Goal: Transaction & Acquisition: Purchase product/service

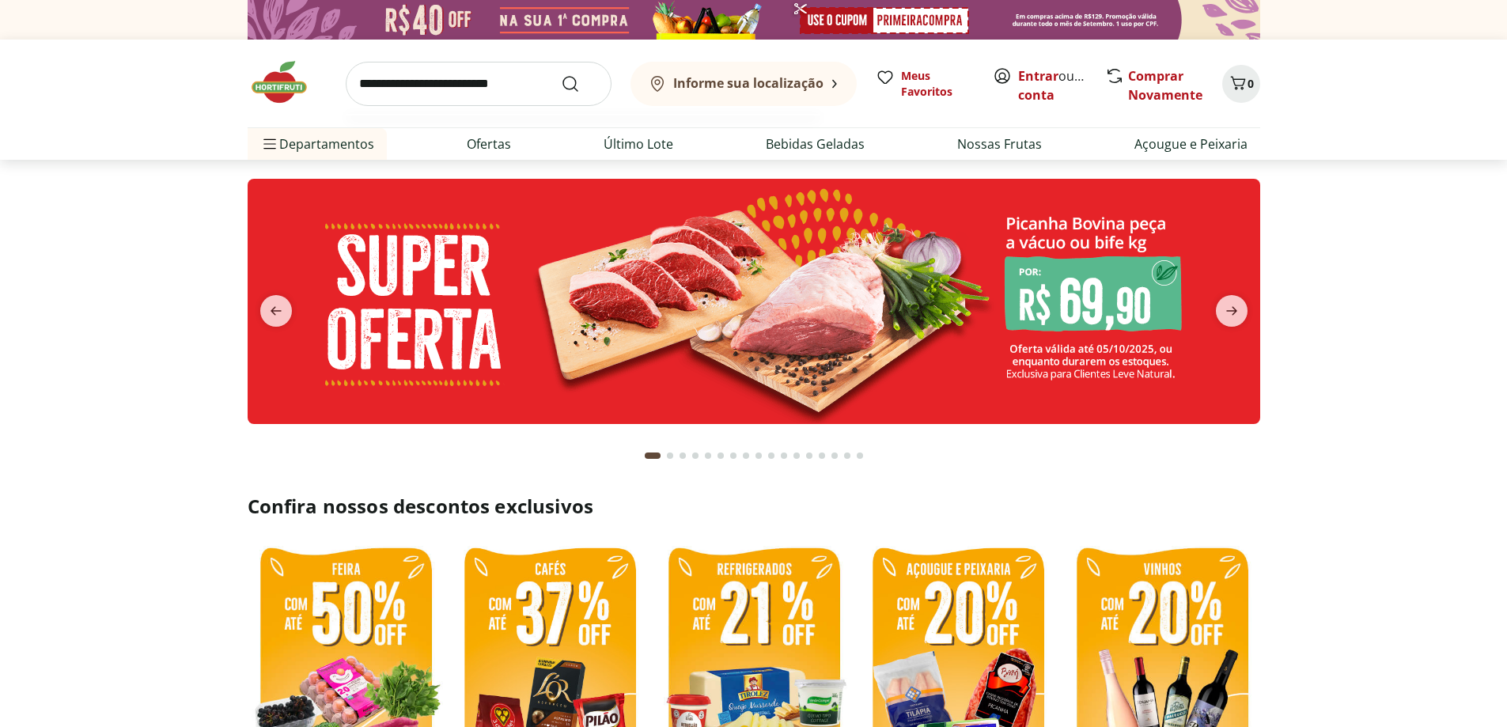
click at [374, 89] on input "search" at bounding box center [479, 84] width 266 height 44
type input "******"
click at [561, 74] on button "Submit Search" at bounding box center [580, 83] width 38 height 19
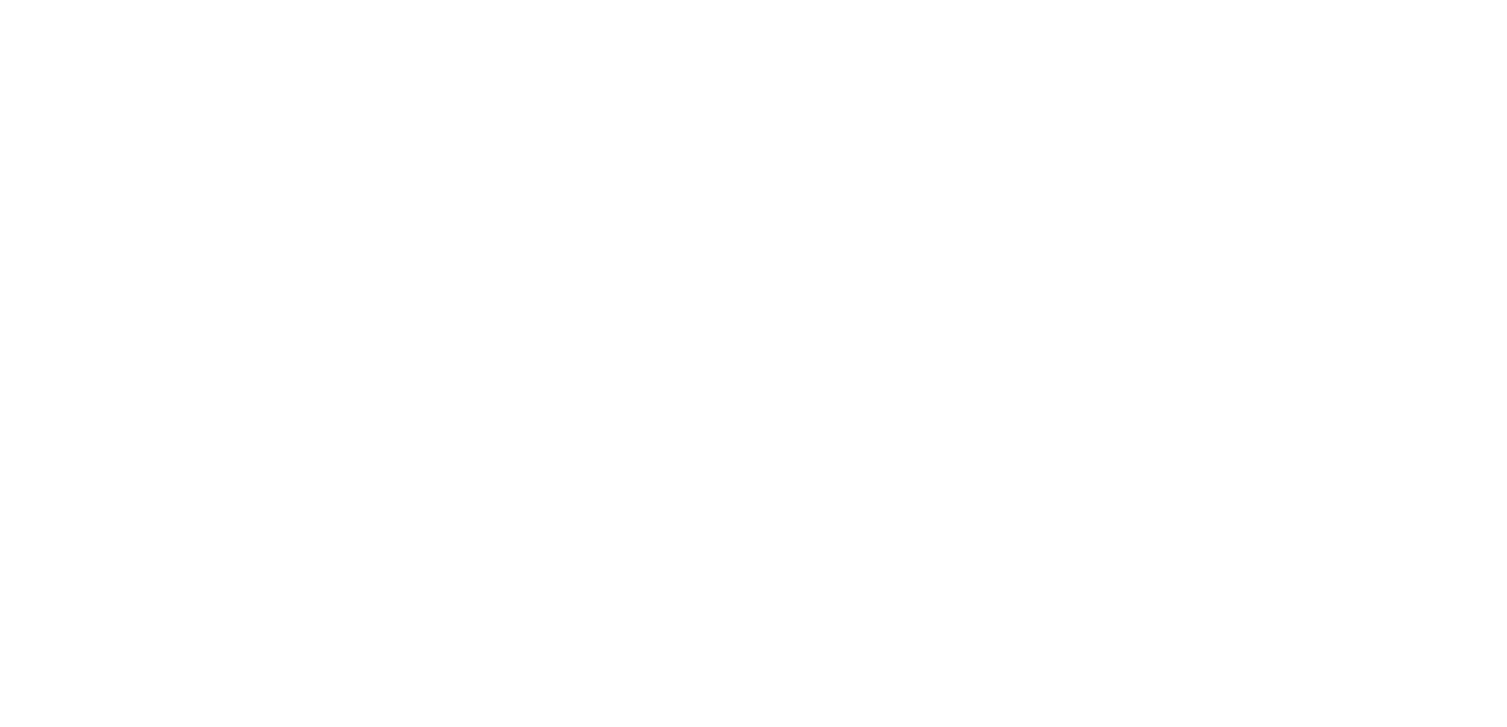
select select "**********"
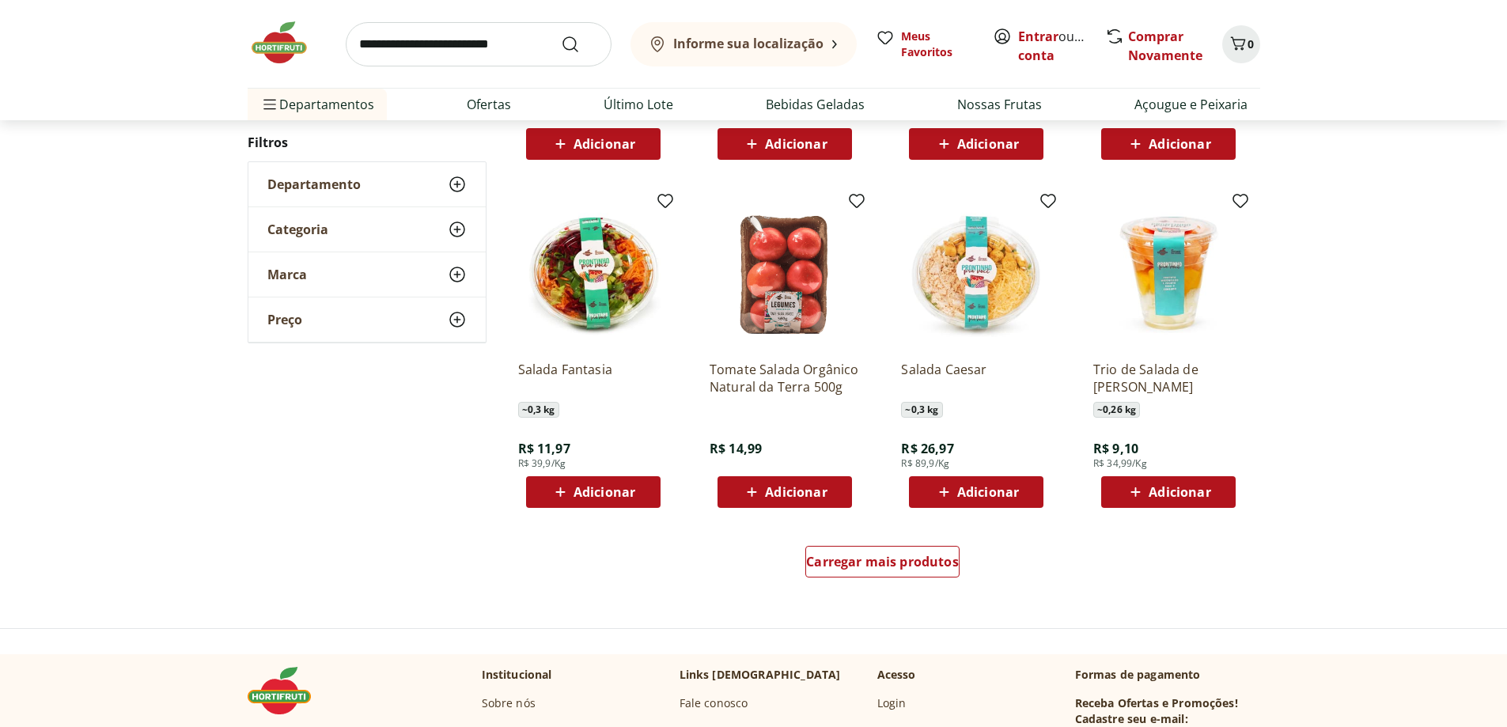
scroll to position [791, 0]
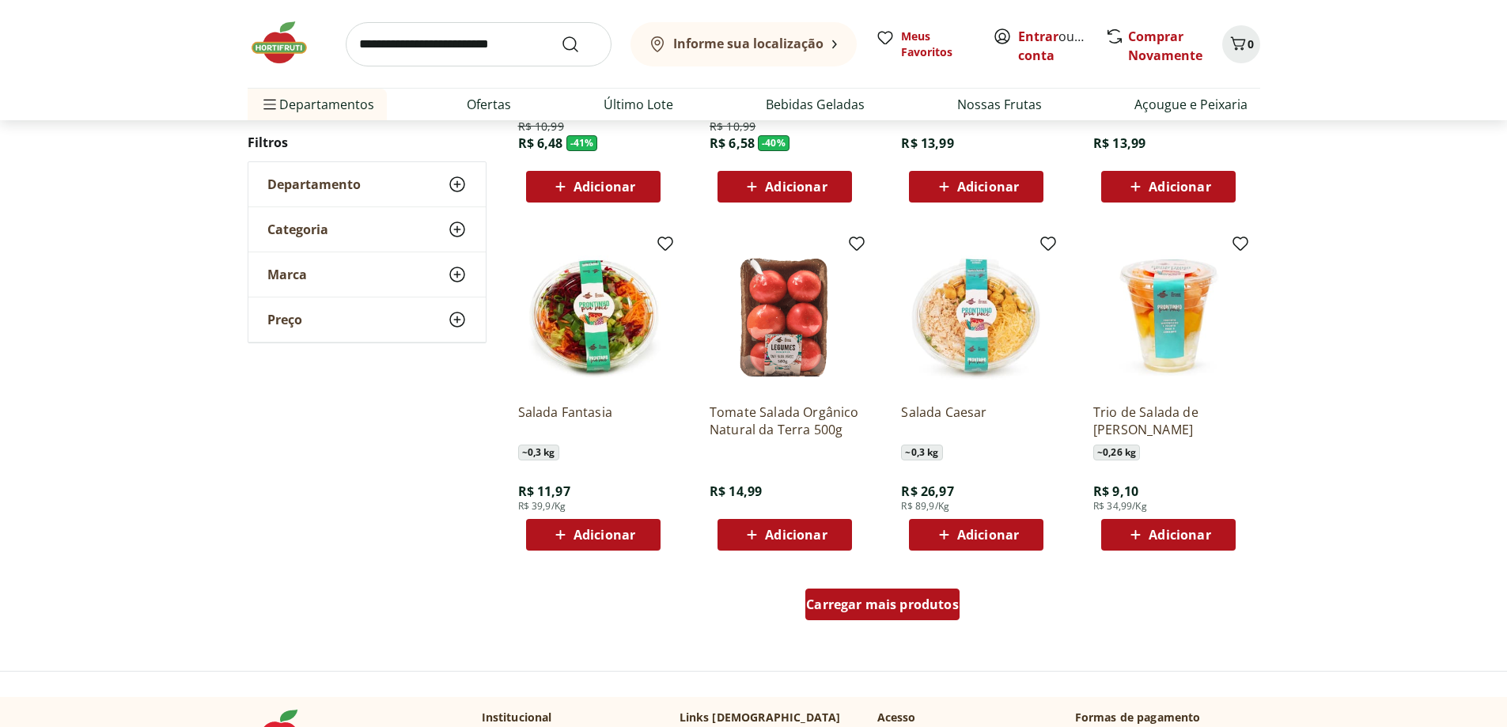
click at [879, 605] on span "Carregar mais produtos" at bounding box center [882, 604] width 153 height 13
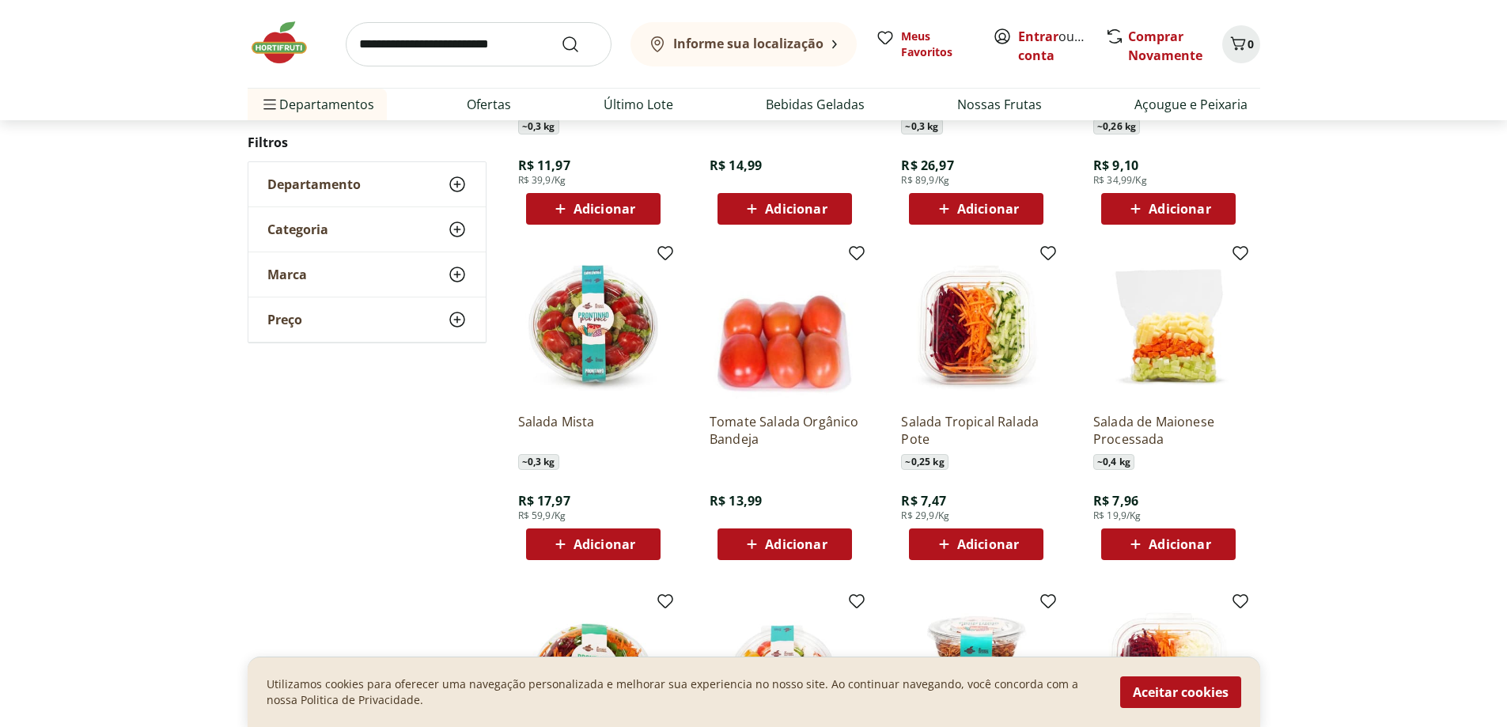
scroll to position [1266, 0]
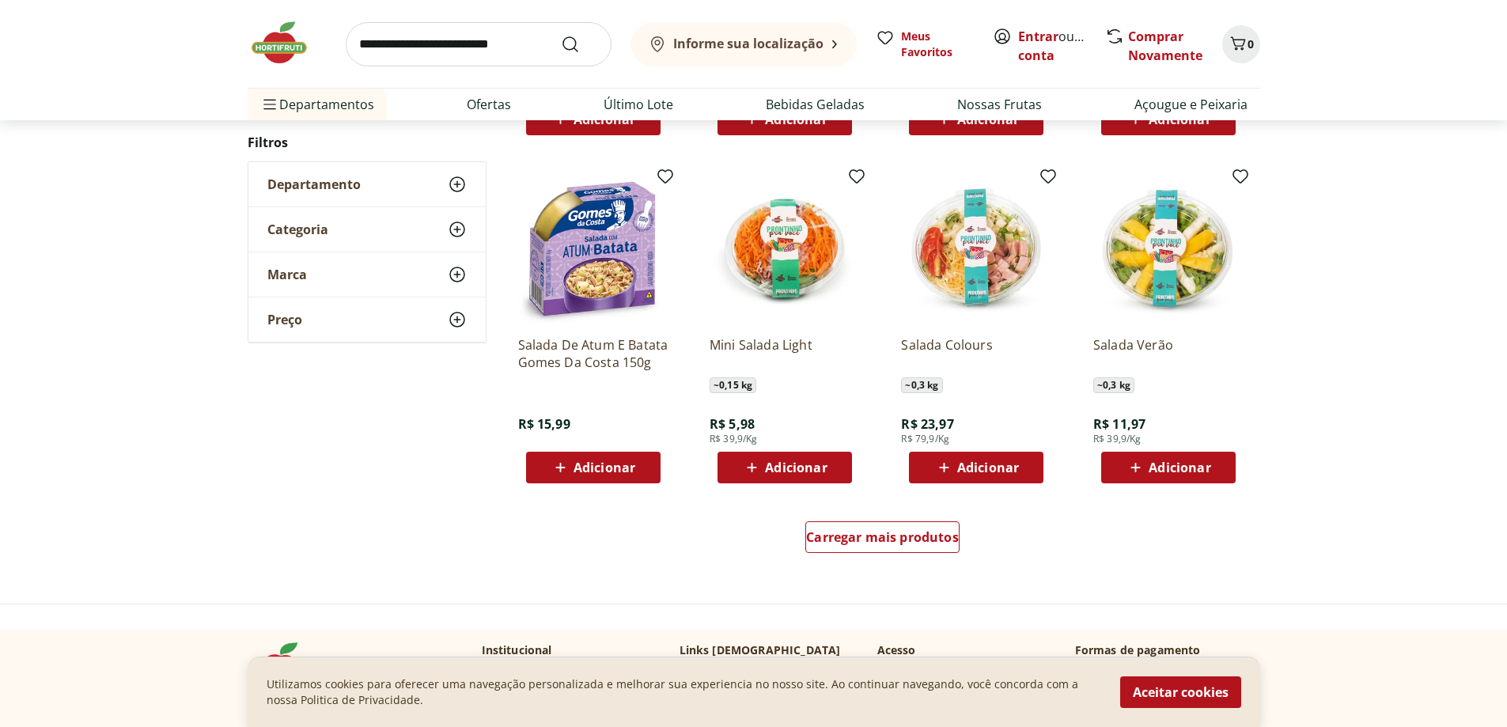
scroll to position [950, 0]
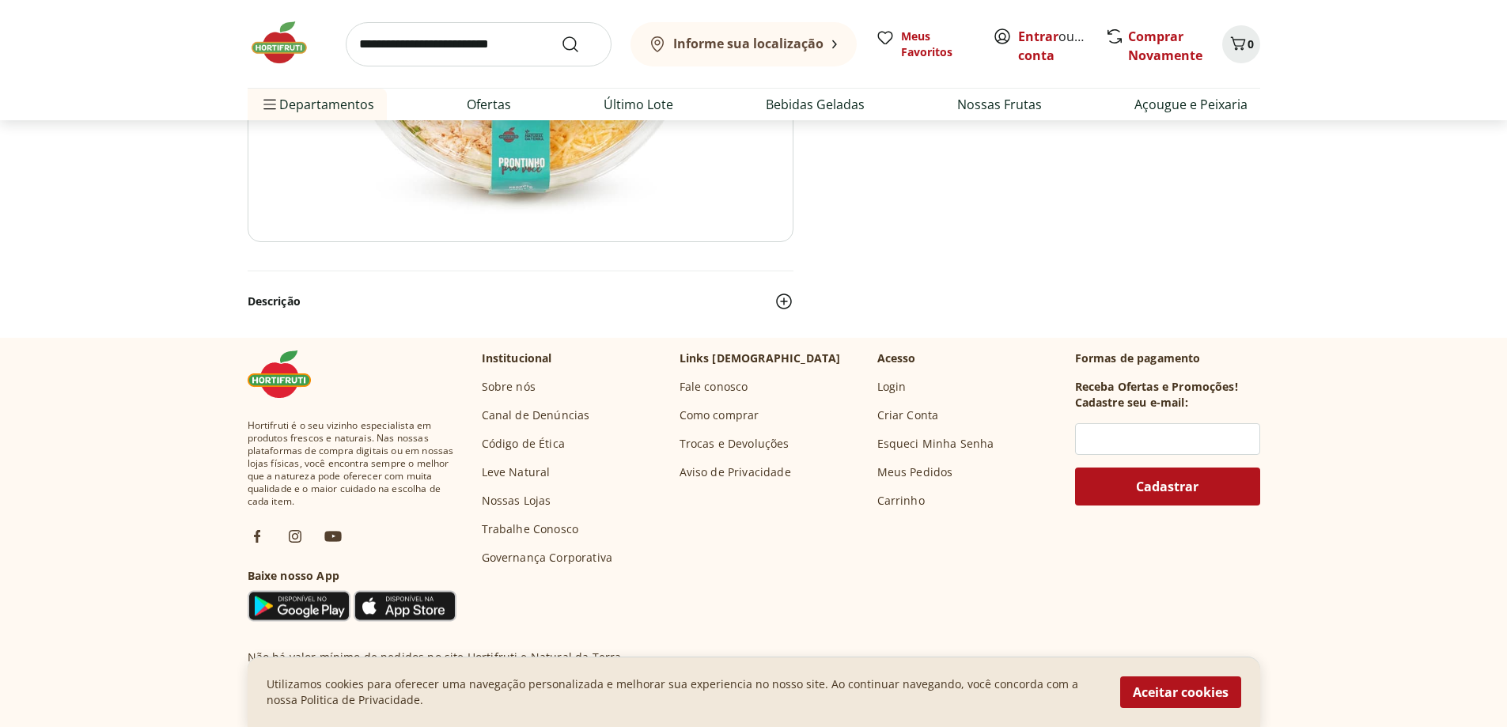
scroll to position [317, 0]
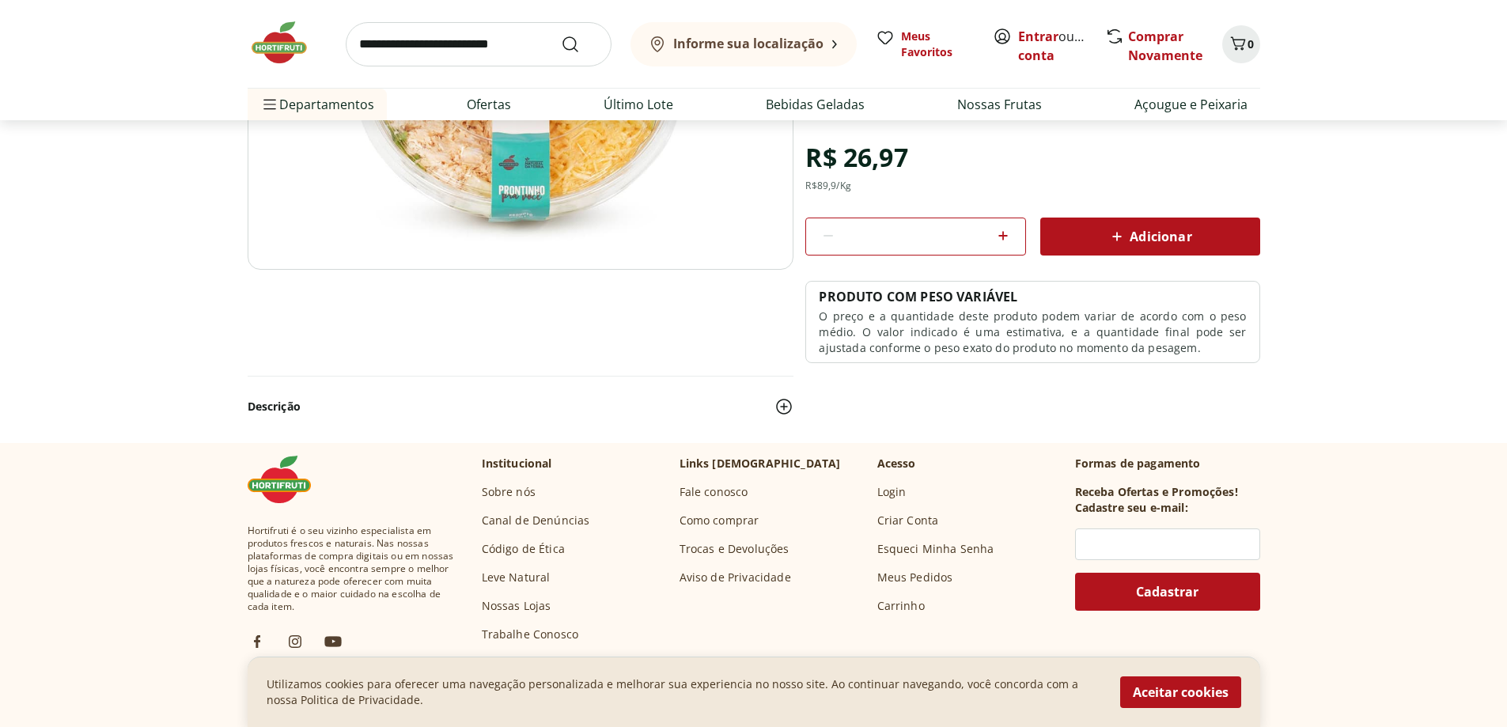
click at [521, 433] on section "Salada Caesar SKU: 135901 ~0,3 kg R$ 26,97 R$ 89,9 /Kg * Adicionar PRODUTO COM …" at bounding box center [754, 165] width 1013 height 555
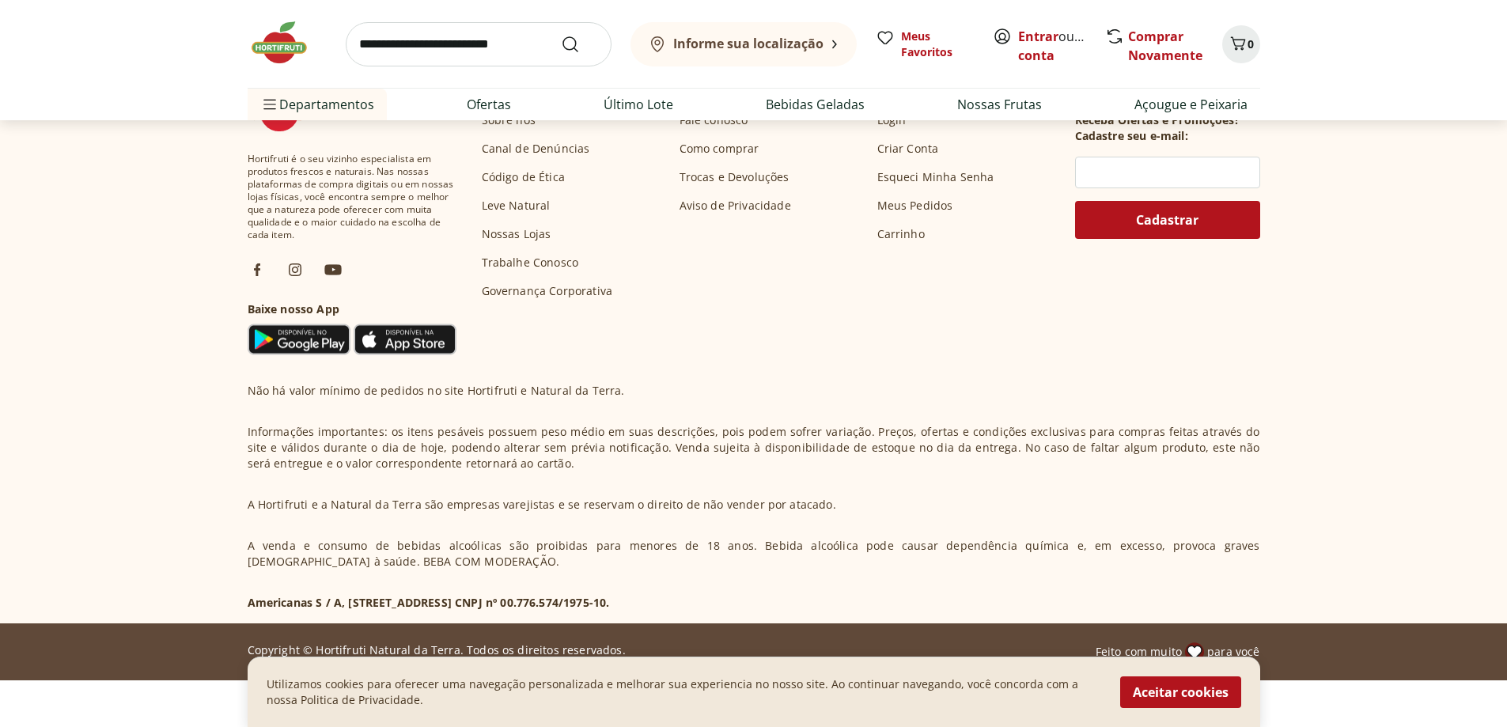
scroll to position [712, 0]
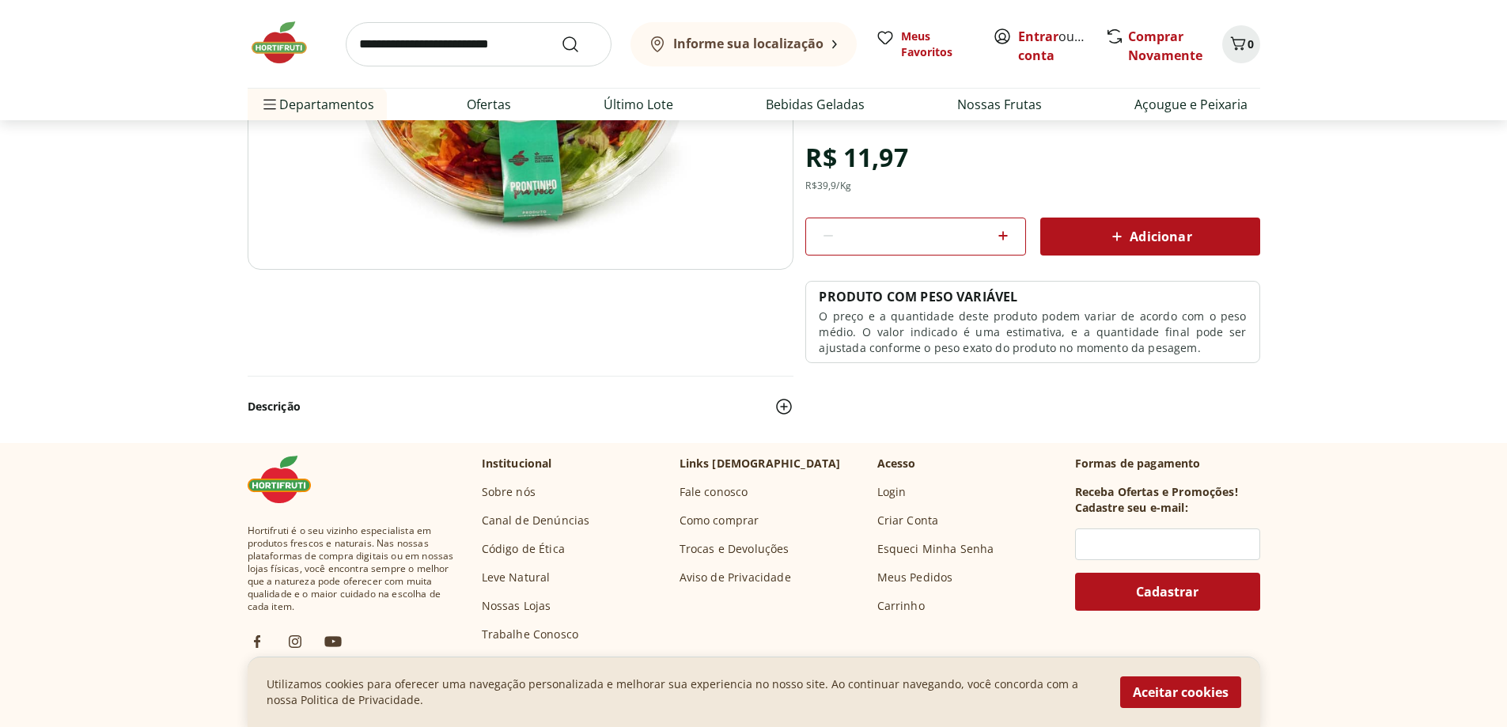
scroll to position [396, 0]
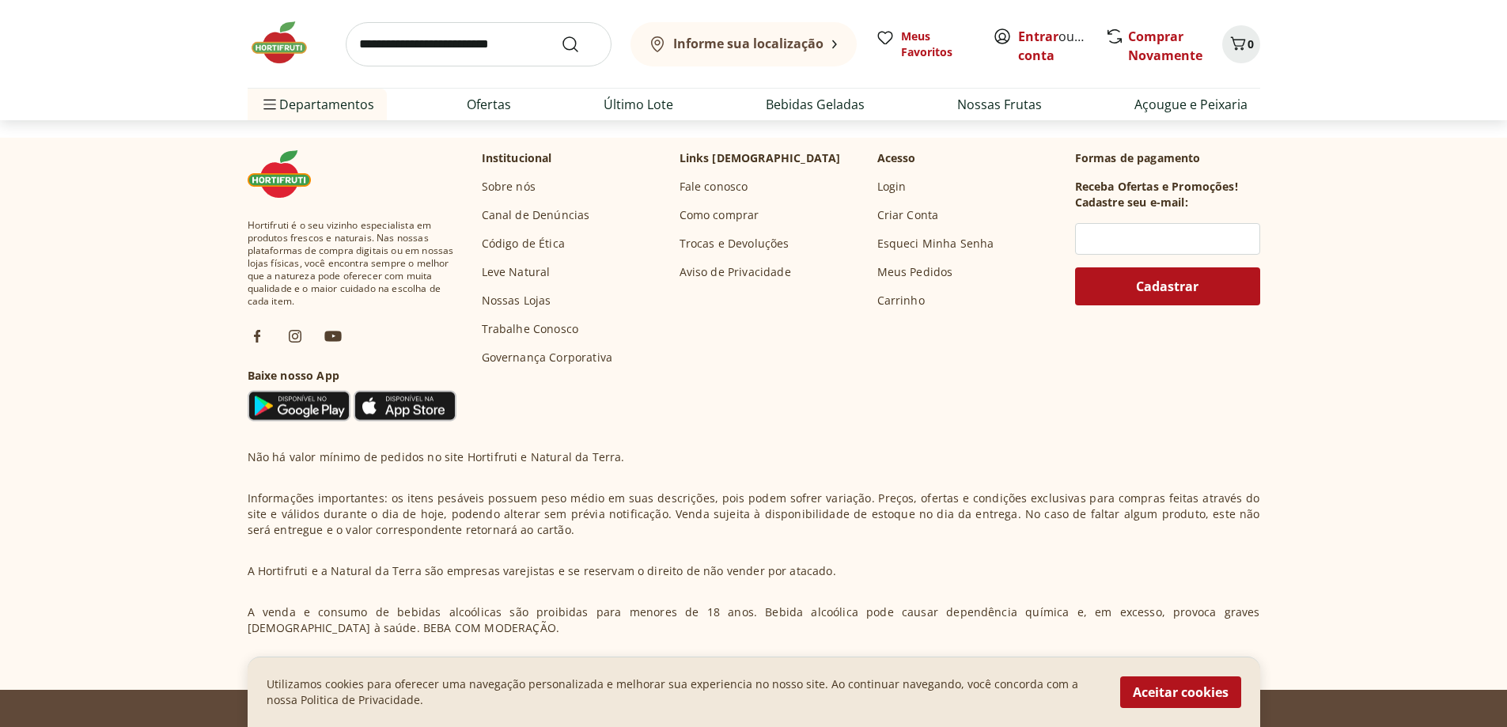
scroll to position [633, 0]
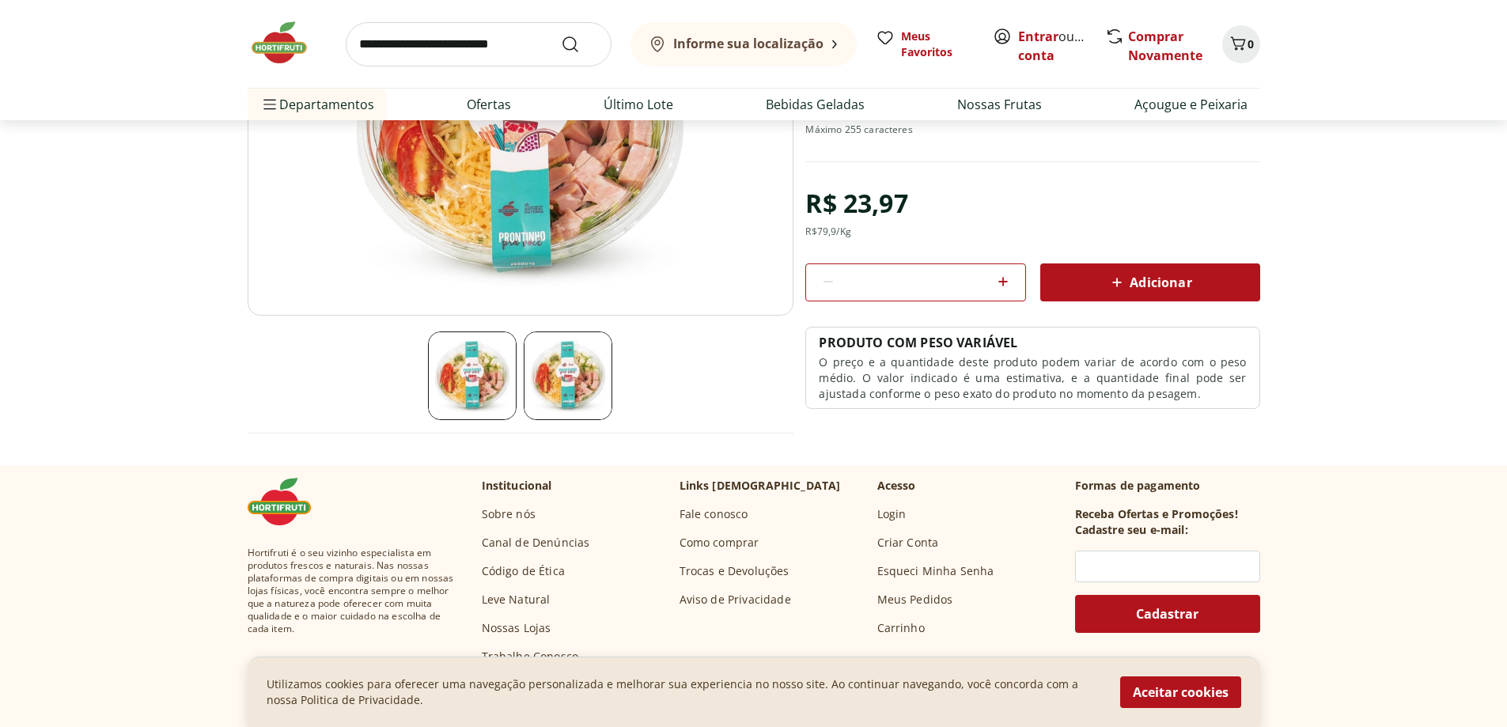
scroll to position [475, 0]
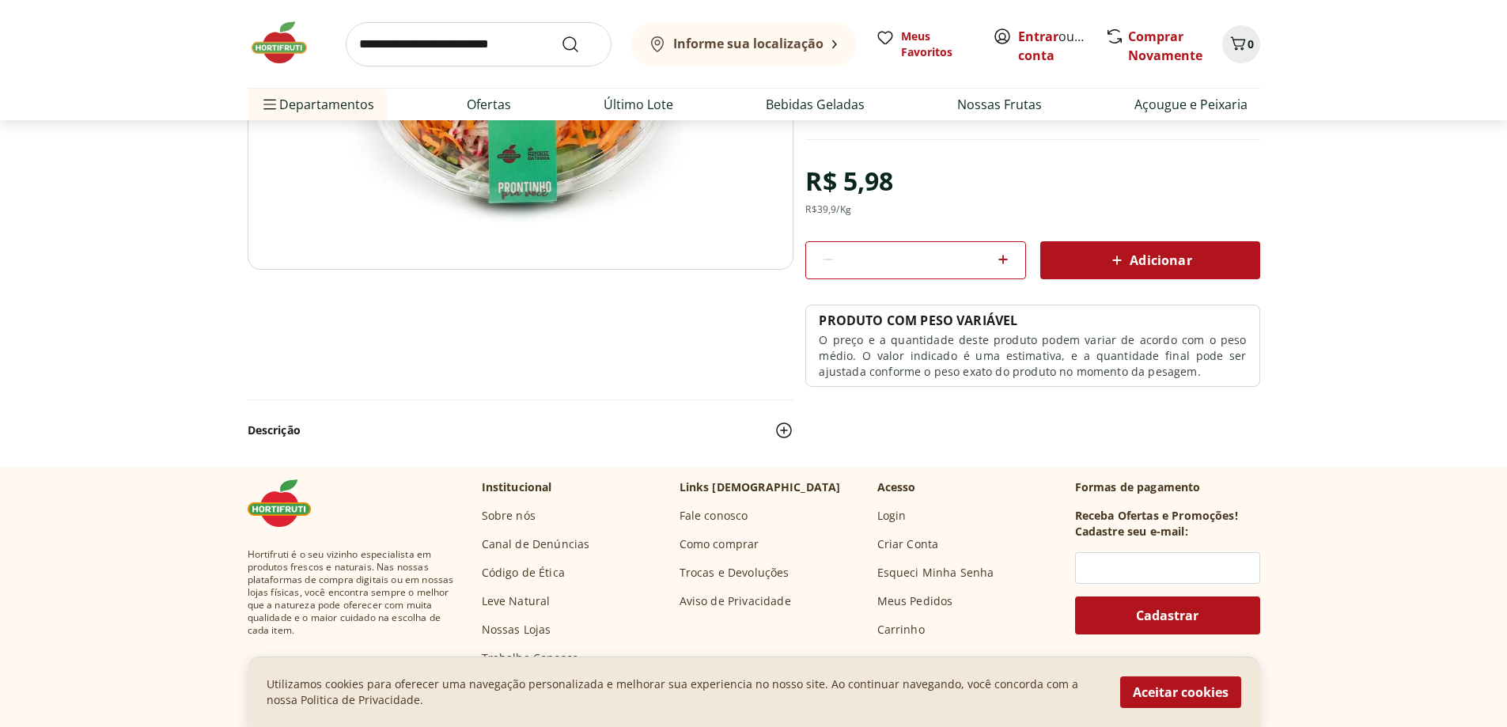
scroll to position [317, 0]
